Goal: Transaction & Acquisition: Book appointment/travel/reservation

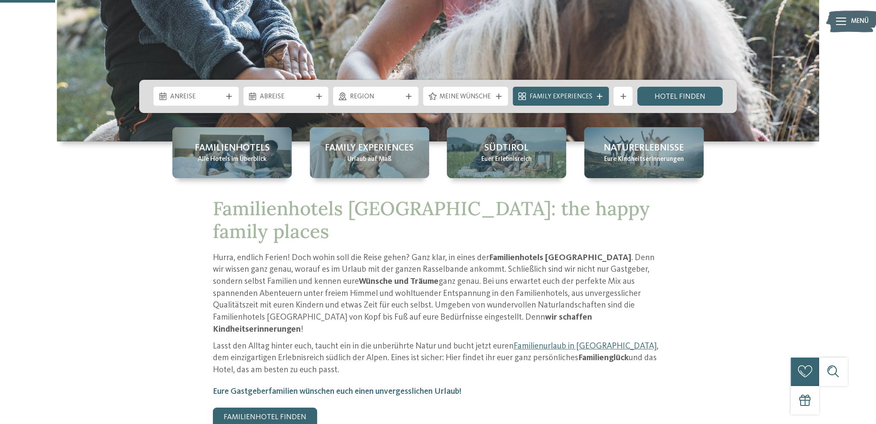
scroll to position [259, 0]
click at [217, 101] on div "Anreise" at bounding box center [195, 96] width 85 height 19
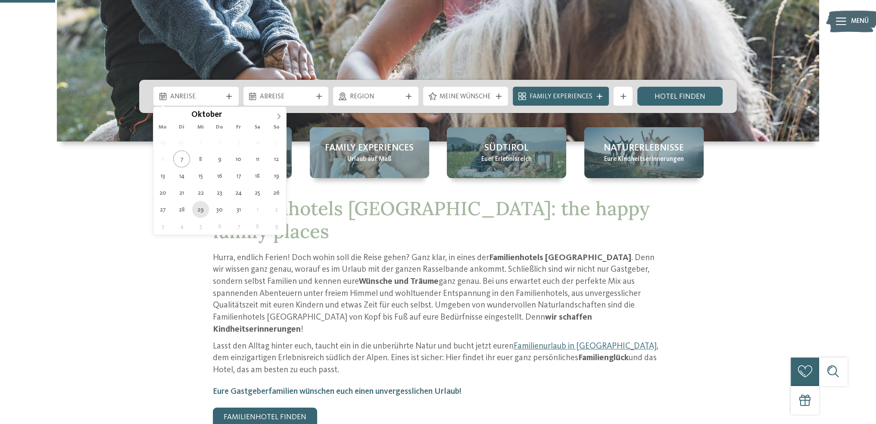
type div "[DATE]"
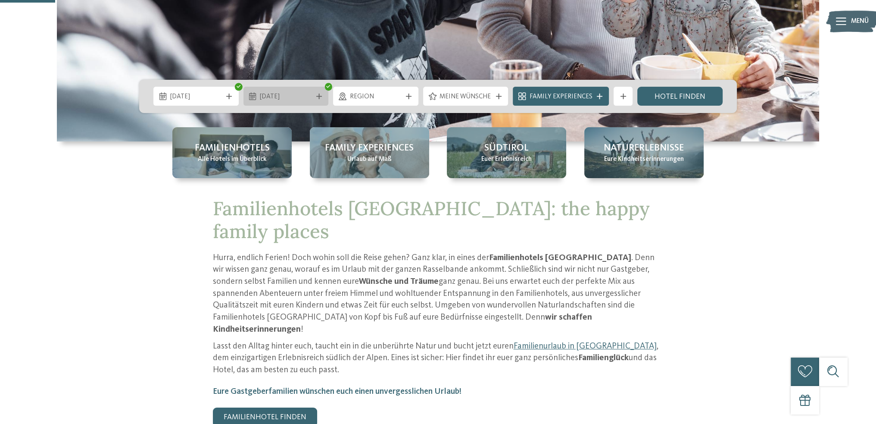
click at [291, 93] on span "06.11.2025" at bounding box center [286, 96] width 52 height 9
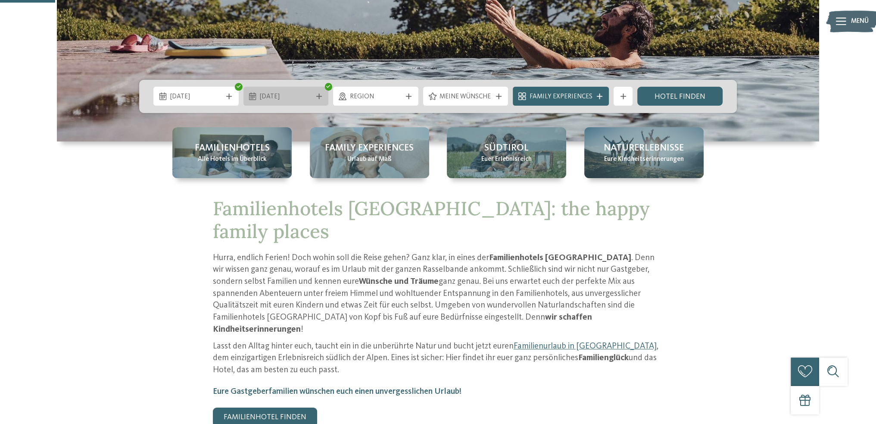
click at [302, 101] on div "03.12.2025" at bounding box center [285, 96] width 85 height 19
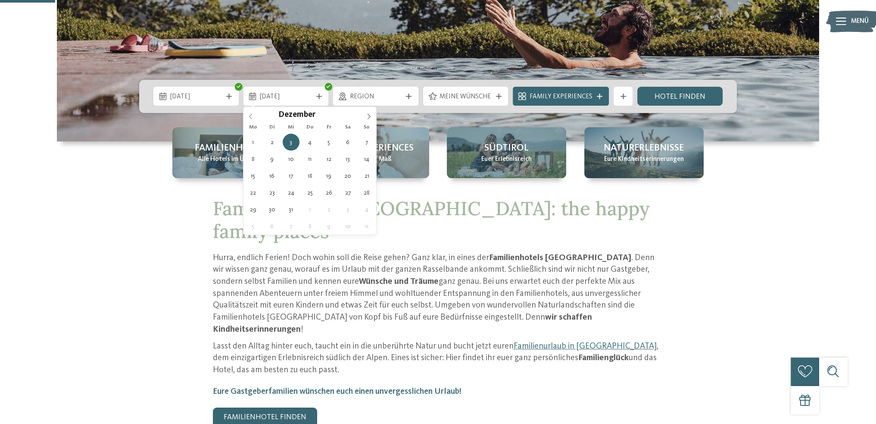
click at [256, 112] on span at bounding box center [250, 114] width 15 height 15
type div "05.11.2025"
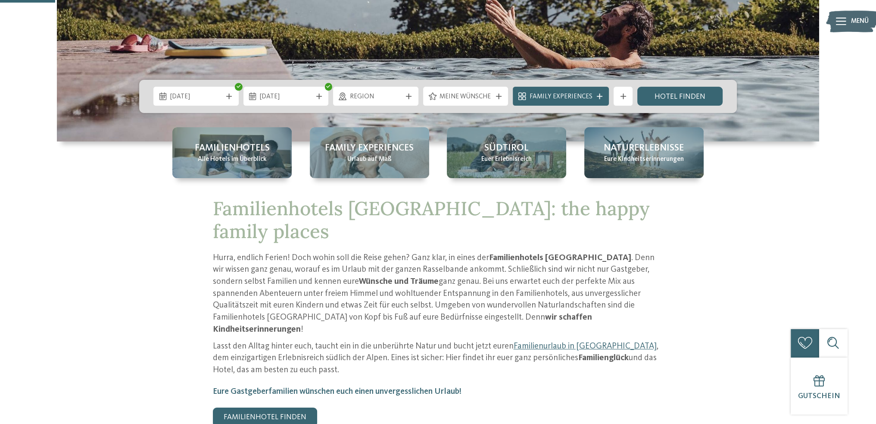
click at [427, 252] on p "Hurra, endlich Ferien! Doch wohin soll die Reise gehen? Ganz klar, in eines der…" at bounding box center [438, 294] width 451 height 84
click at [478, 96] on span "Meine Wünsche" at bounding box center [466, 96] width 52 height 9
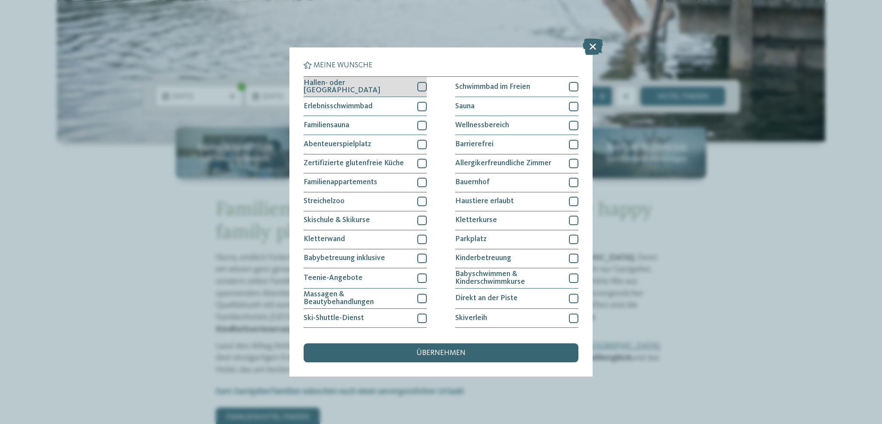
click at [382, 87] on span "Hallen- oder Schleusenbad" at bounding box center [357, 86] width 107 height 15
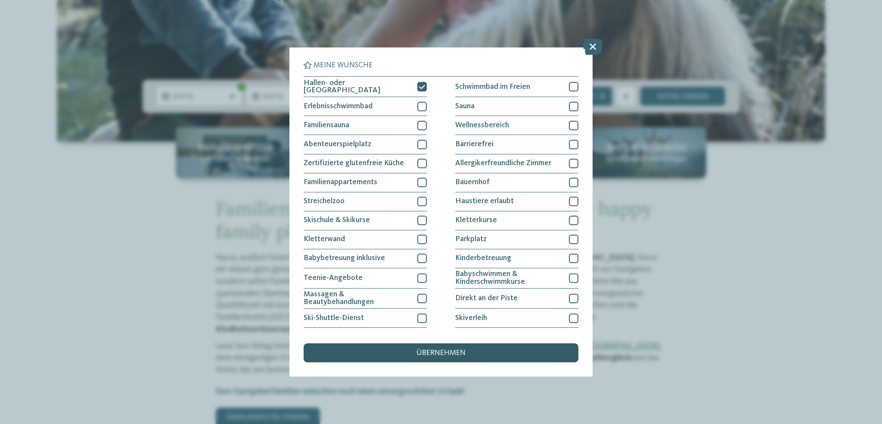
click at [423, 353] on span "übernehmen" at bounding box center [441, 353] width 49 height 8
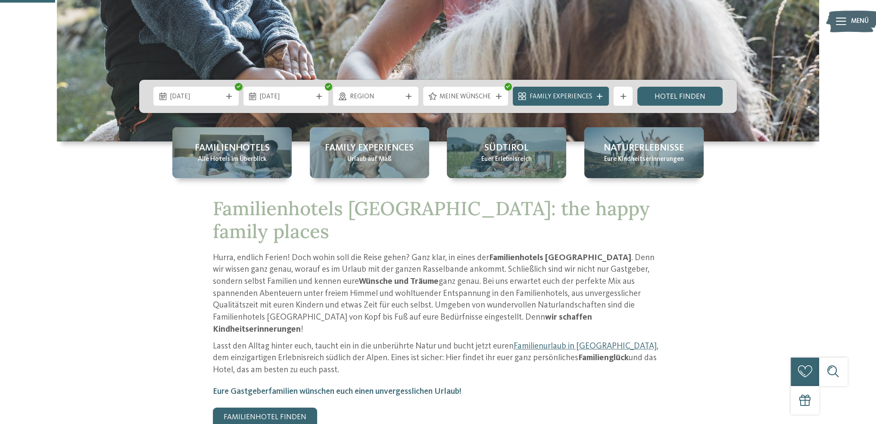
click at [477, 85] on div "29.10.2025 05.11.2025" at bounding box center [438, 96] width 598 height 33
click at [477, 92] on div "Meine Wünsche" at bounding box center [465, 96] width 57 height 10
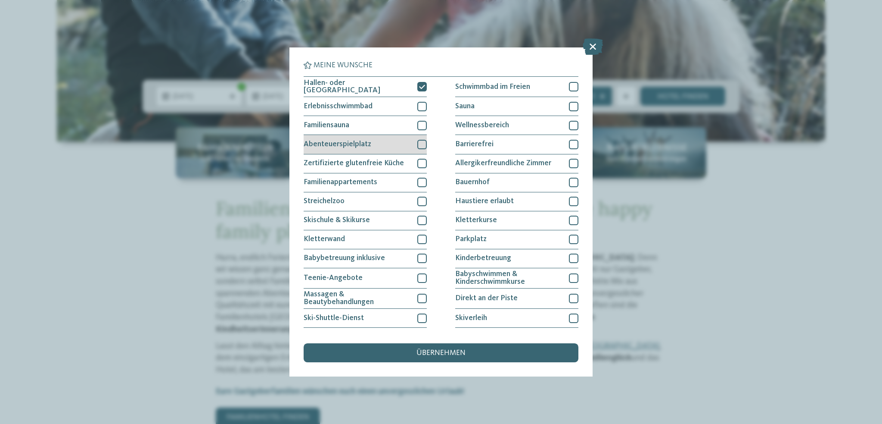
click at [371, 142] on div "Abenteuerspielplatz" at bounding box center [365, 144] width 123 height 19
click at [489, 351] on div "übernehmen" at bounding box center [441, 352] width 275 height 19
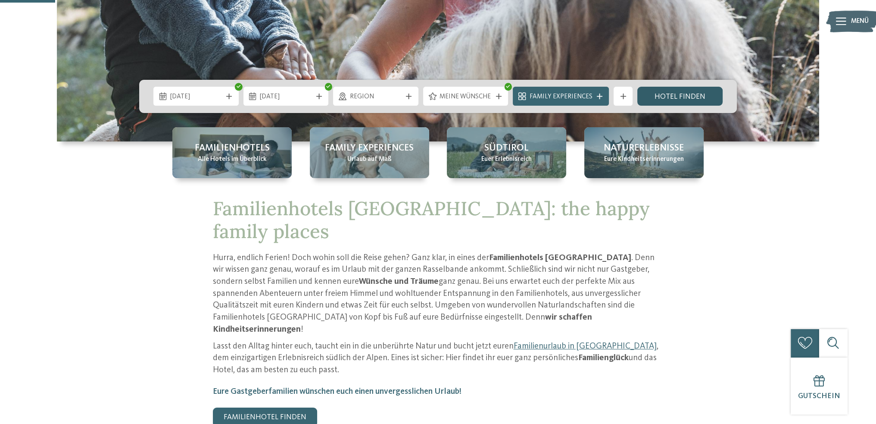
click at [669, 90] on link "Hotel finden" at bounding box center [679, 96] width 85 height 19
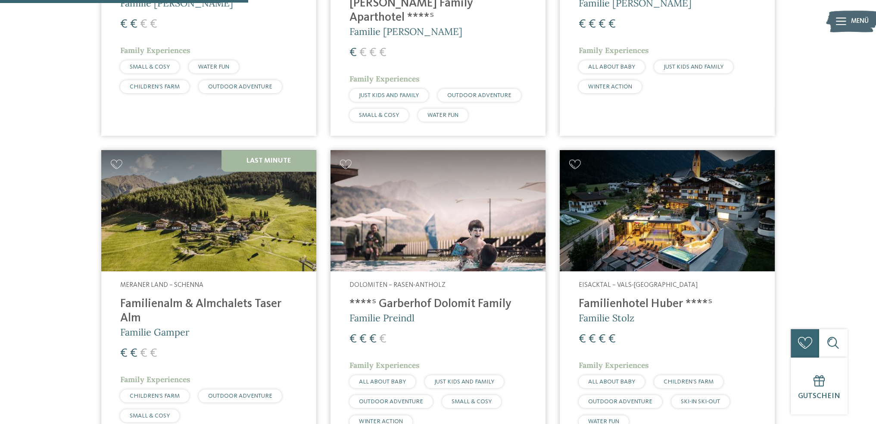
scroll to position [574, 0]
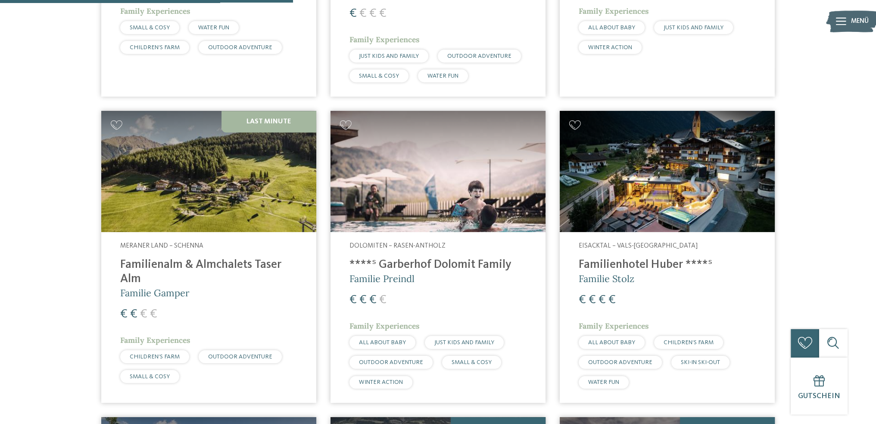
click at [649, 191] on img at bounding box center [667, 171] width 215 height 121
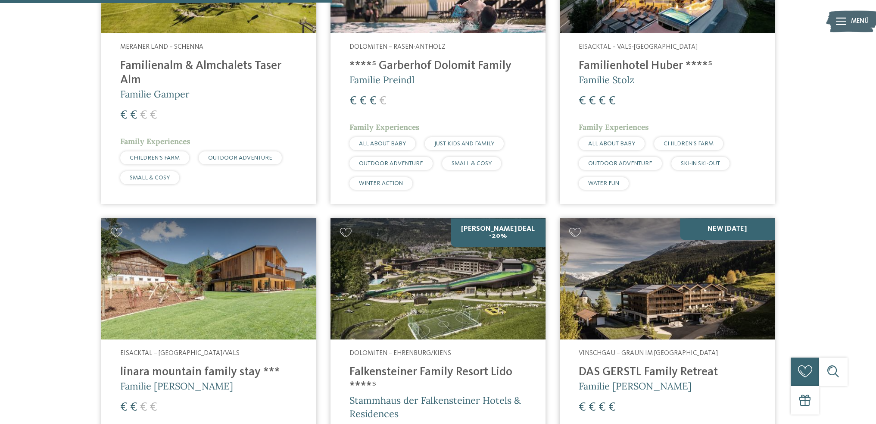
scroll to position [819, 0]
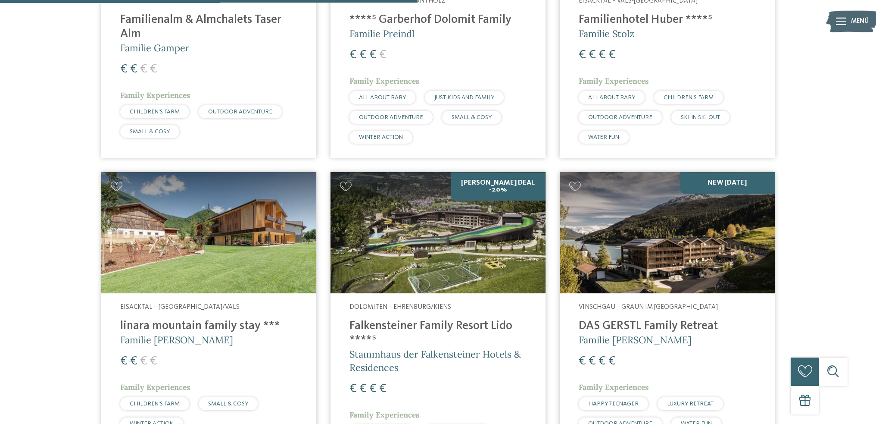
click at [648, 256] on img at bounding box center [667, 232] width 215 height 121
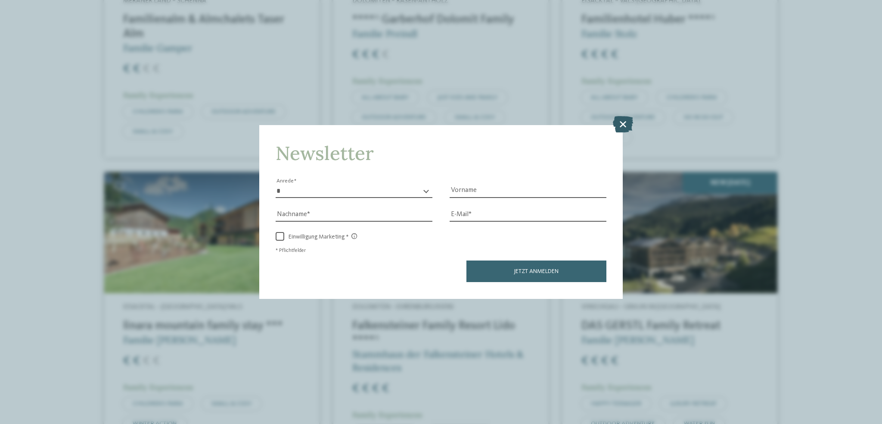
click at [623, 122] on icon at bounding box center [623, 124] width 20 height 16
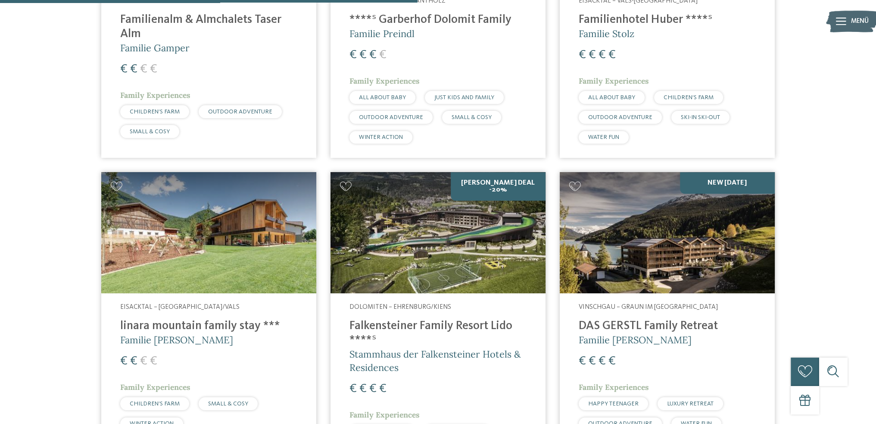
click at [632, 196] on img at bounding box center [667, 232] width 215 height 121
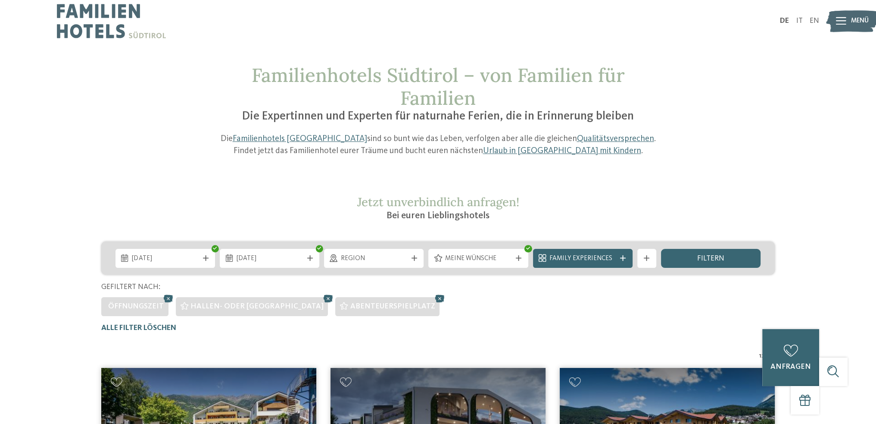
scroll to position [0, 0]
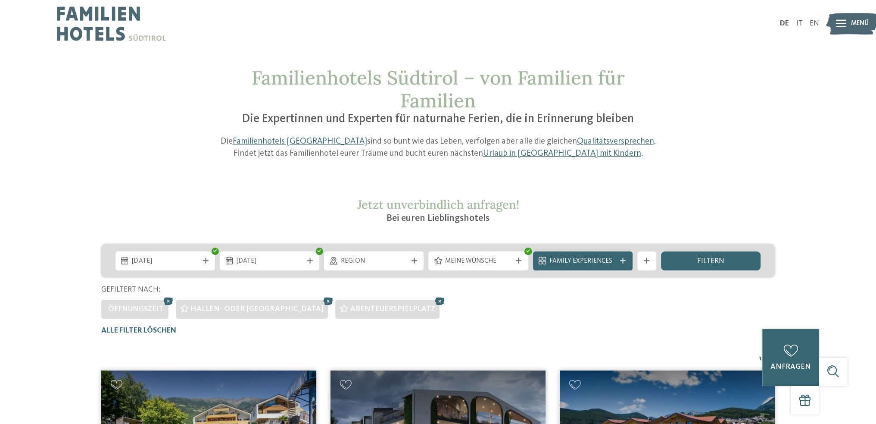
drag, startPoint x: 195, startPoint y: 57, endPoint x: 202, endPoint y: 39, distance: 19.6
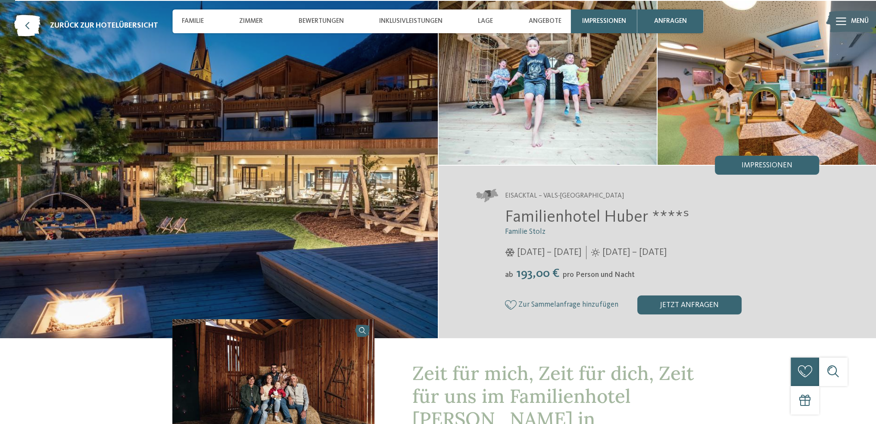
scroll to position [43, 0]
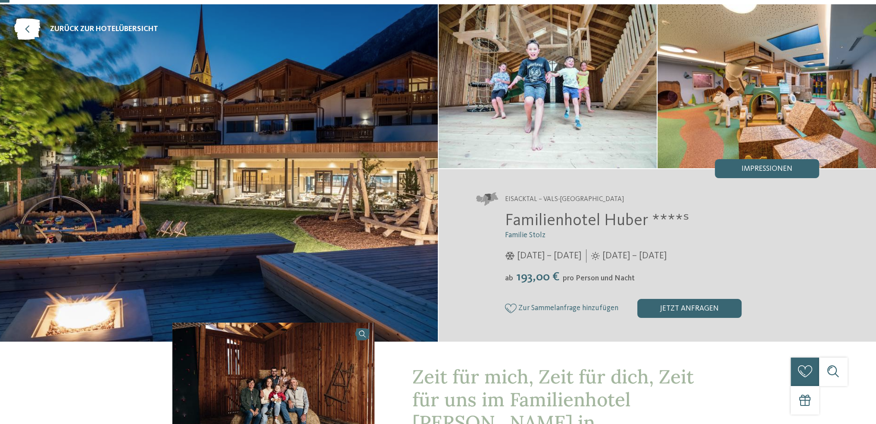
click at [563, 197] on span "Eisacktal – Vals-[GEOGRAPHIC_DATA]" at bounding box center [564, 199] width 119 height 9
click at [623, 220] on span "Familienhotel Huber ****ˢ" at bounding box center [597, 220] width 184 height 16
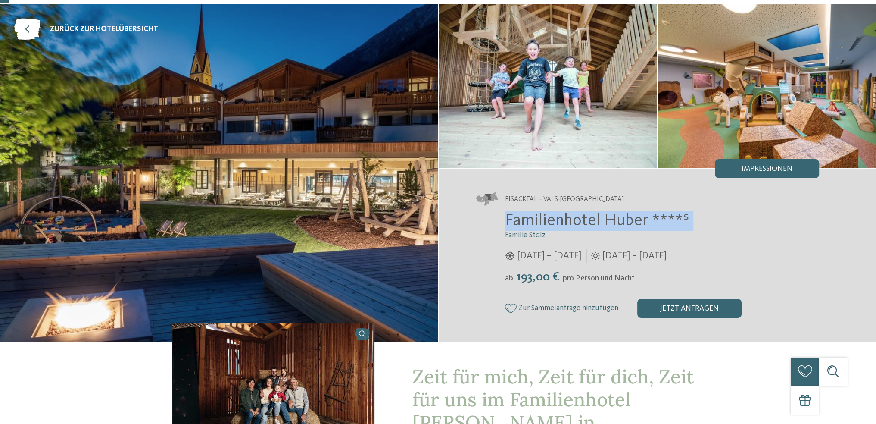
click at [623, 220] on span "Familienhotel Huber ****ˢ" at bounding box center [597, 220] width 184 height 16
copy div "Familienhotel Huber ****ˢ"
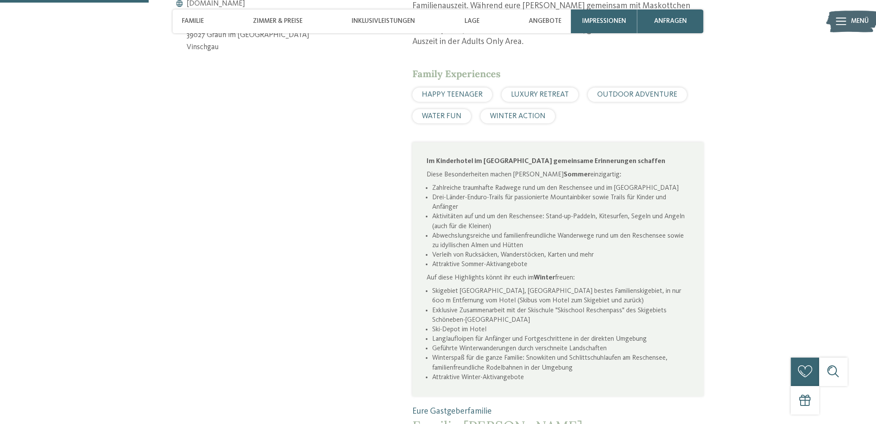
scroll to position [560, 0]
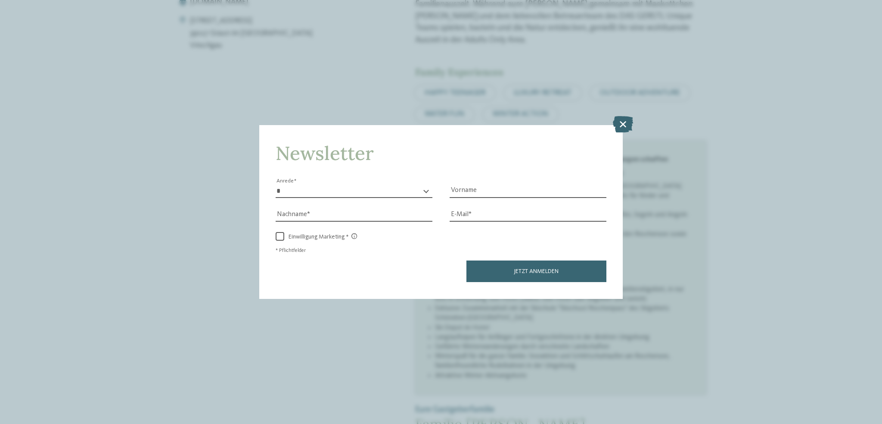
click at [608, 116] on div "Newsletter * **** **** ******* ****** Anrede Vorname Nachname Link" at bounding box center [441, 212] width 882 height 424
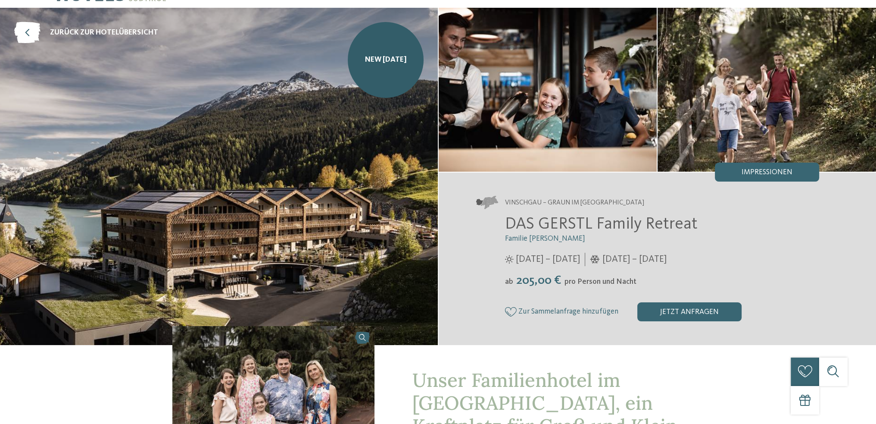
scroll to position [43, 0]
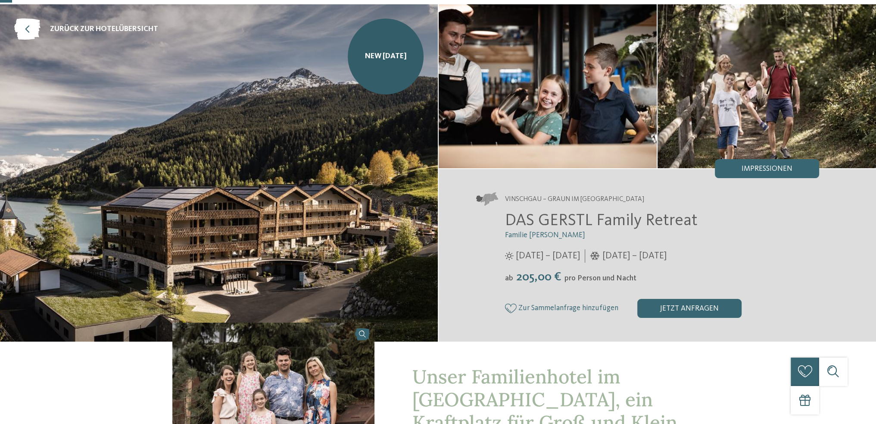
click at [599, 220] on span "DAS GERSTL Family Retreat" at bounding box center [601, 220] width 193 height 16
copy div "DAS GERSTL Family Retreat"
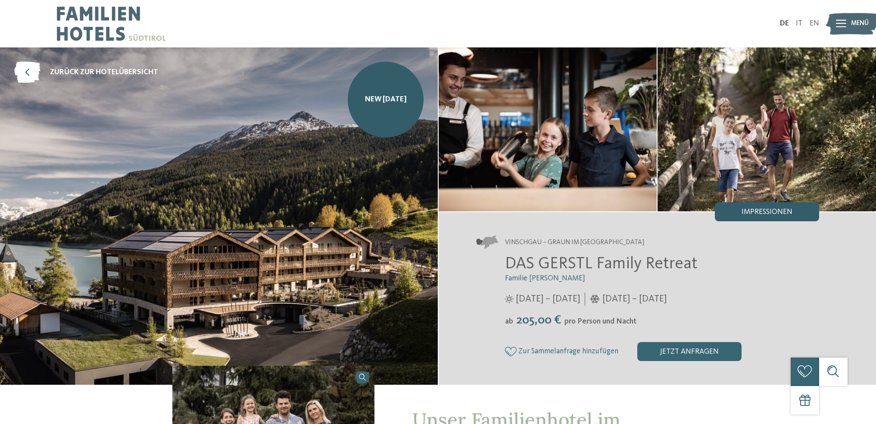
click at [777, 221] on div "Vinschgau – Graun im [GEOGRAPHIC_DATA] DAS GERSTL Family Retreat Familie [PERSO…" at bounding box center [658, 298] width 438 height 172
click at [777, 215] on span "Impressionen" at bounding box center [767, 212] width 51 height 8
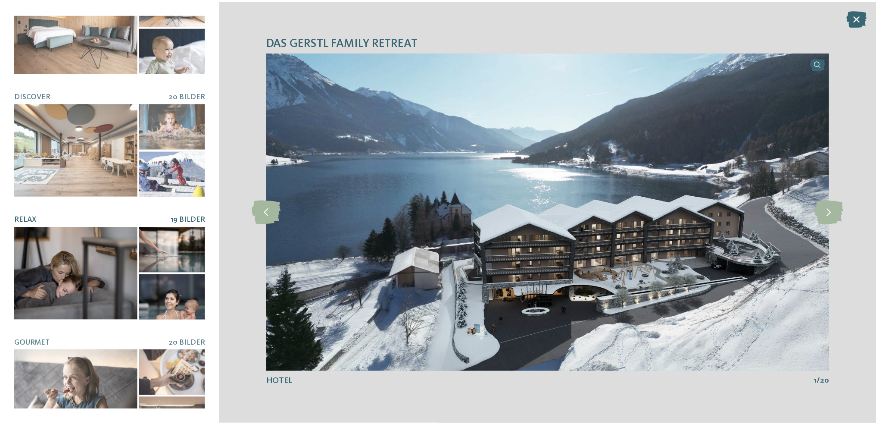
scroll to position [192, 0]
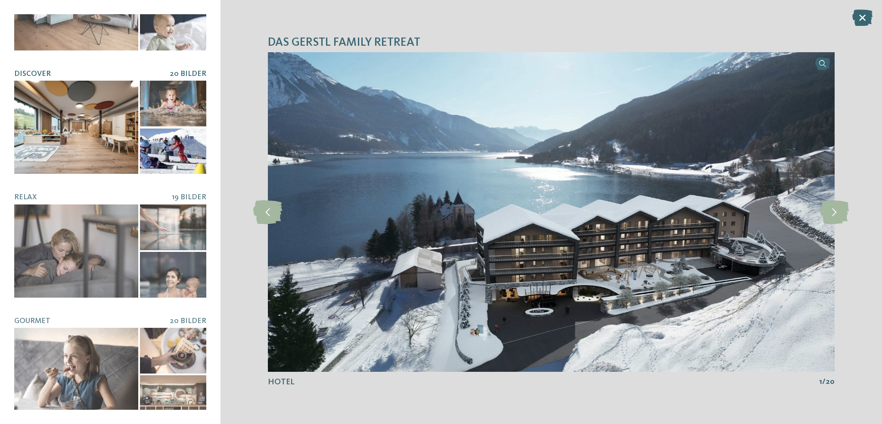
click at [69, 117] on div at bounding box center [76, 127] width 124 height 93
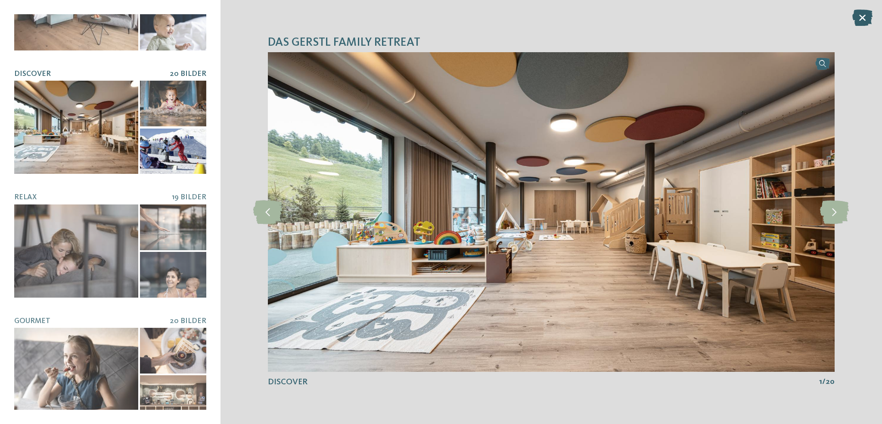
click at [862, 14] on icon at bounding box center [863, 17] width 20 height 16
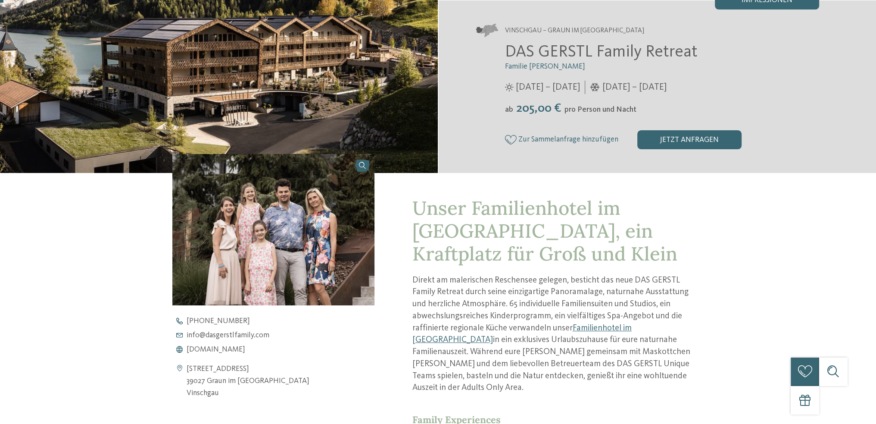
scroll to position [259, 0]
